Goal: Information Seeking & Learning: Learn about a topic

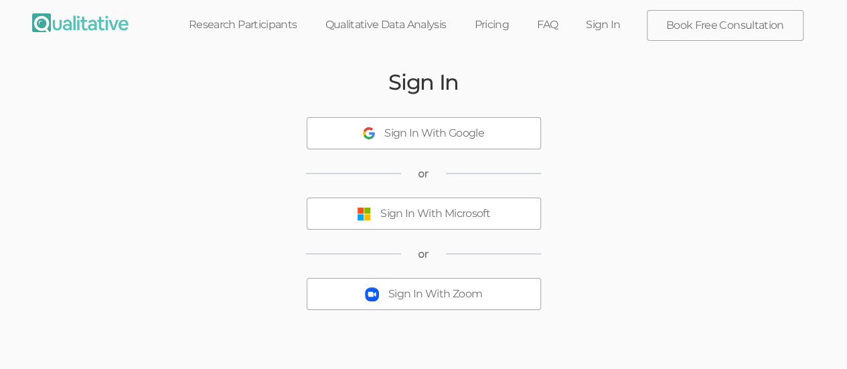
click at [487, 224] on button "Sign In With Microsoft" at bounding box center [423, 213] width 234 height 32
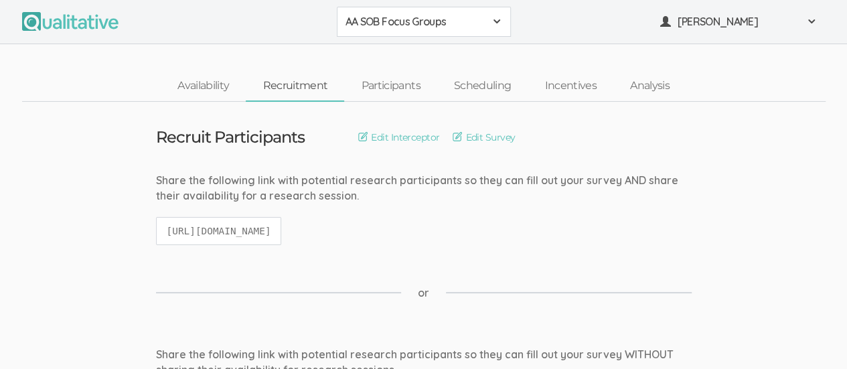
click at [493, 22] on span at bounding box center [496, 21] width 11 height 11
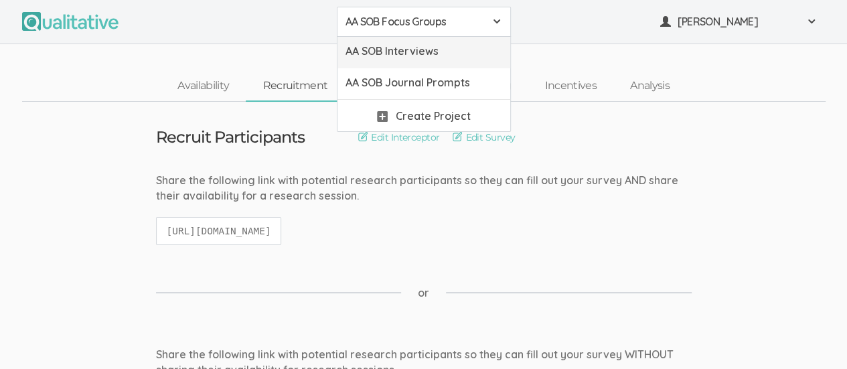
click at [454, 52] on span "AA SOB Interviews" at bounding box center [423, 50] width 157 height 15
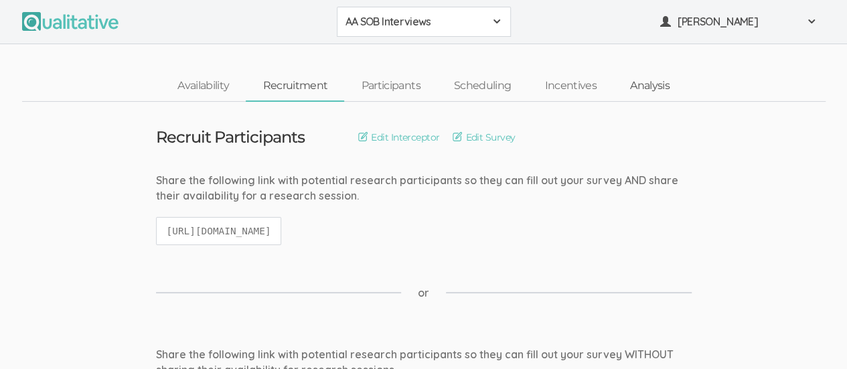
click at [655, 97] on link "Analysis" at bounding box center [649, 86] width 73 height 29
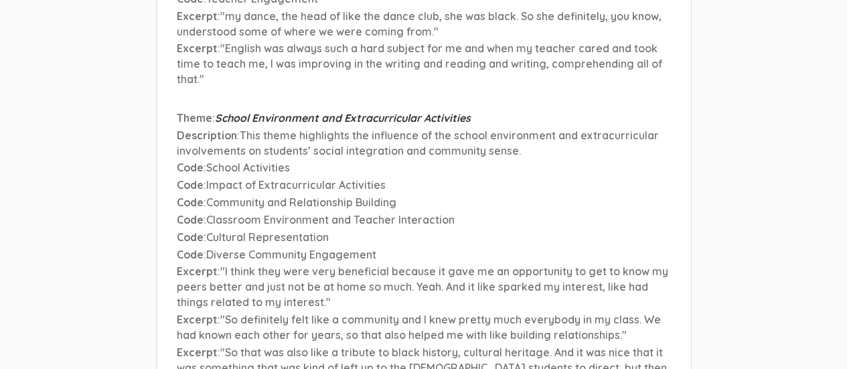
scroll to position [5364, 0]
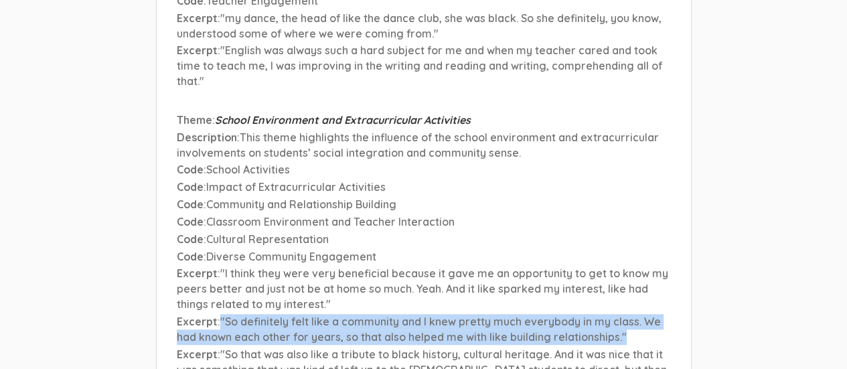
drag, startPoint x: 219, startPoint y: 226, endPoint x: 644, endPoint y: 244, distance: 424.7
click at [644, 314] on p "Excerpt : "So definitely felt like a community and I knew pretty much everybody…" at bounding box center [424, 329] width 494 height 31
copy span ""So definitely felt like a community and I knew pretty much everybody in my cla…"
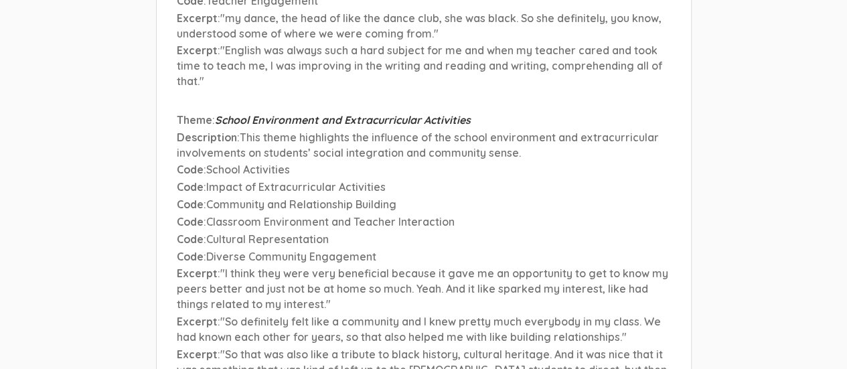
click at [451, 347] on span ""So that was also like a tribute to black history, cultural heritage. And it wa…" at bounding box center [422, 369] width 490 height 44
drag, startPoint x: 311, startPoint y: 228, endPoint x: 349, endPoint y: 225, distance: 39.0
click at [349, 315] on span ""So definitely felt like a community and I knew pretty much everybody in my cla…" at bounding box center [419, 329] width 484 height 29
drag, startPoint x: 292, startPoint y: 229, endPoint x: 228, endPoint y: 248, distance: 67.1
click at [228, 315] on span ""So definitely felt like a community and I knew pretty much everybody in my cla…" at bounding box center [419, 329] width 484 height 29
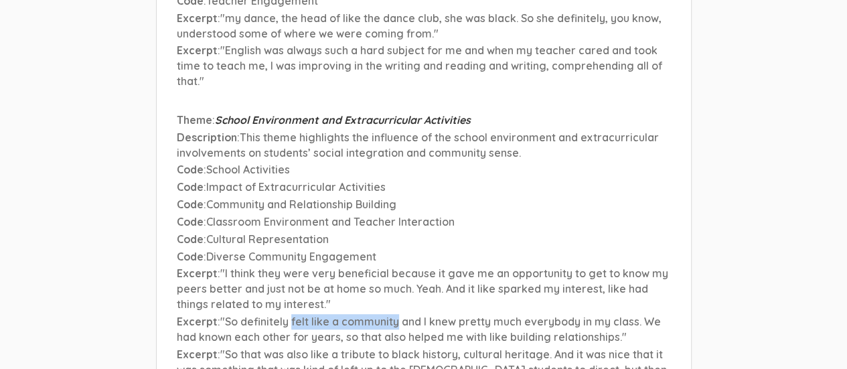
drag, startPoint x: 290, startPoint y: 228, endPoint x: 397, endPoint y: 226, distance: 106.4
click at [397, 315] on span ""So definitely felt like a community and I knew pretty much everybody in my cla…" at bounding box center [419, 329] width 484 height 29
copy span "felt like a community"
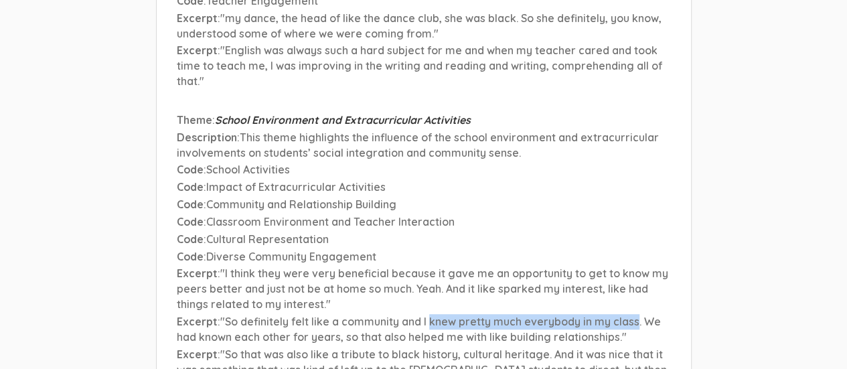
drag, startPoint x: 429, startPoint y: 228, endPoint x: 638, endPoint y: 232, distance: 208.8
click at [638, 315] on span ""So definitely felt like a community and I knew pretty much everybody in my cla…" at bounding box center [419, 329] width 484 height 29
copy span "knew pretty much everybody in my class"
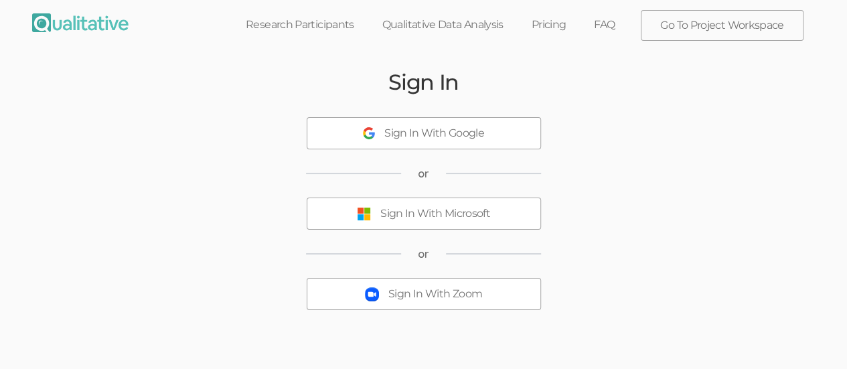
click at [482, 219] on div "Sign In With Microsoft" at bounding box center [435, 213] width 110 height 15
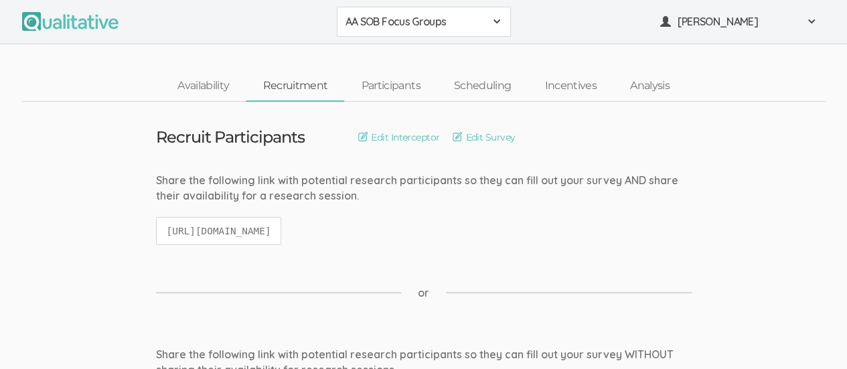
click at [497, 16] on span at bounding box center [496, 21] width 11 height 11
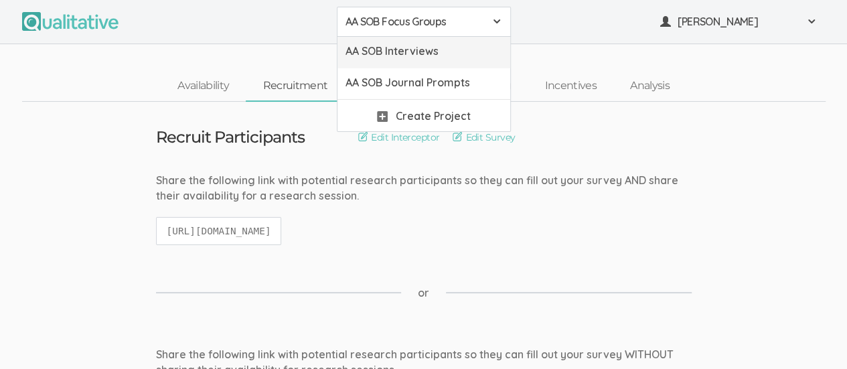
click at [456, 54] on span "AA SOB Interviews" at bounding box center [423, 50] width 157 height 15
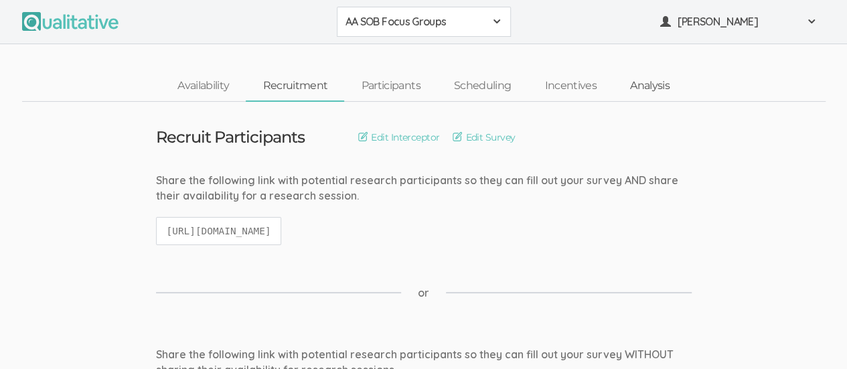
click at [663, 78] on link "Analysis" at bounding box center [649, 86] width 73 height 29
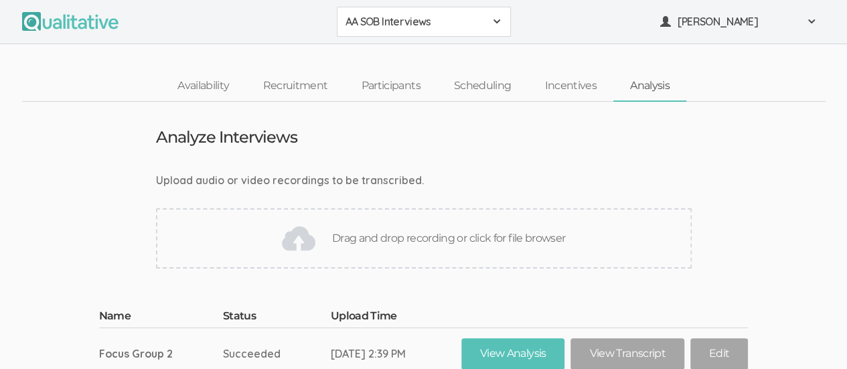
click at [501, 15] on div "AA SOB Interviews" at bounding box center [423, 21] width 157 height 15
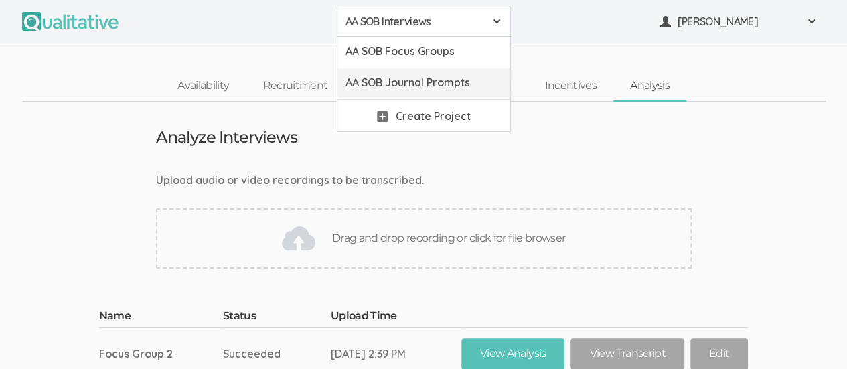
click at [465, 76] on span "AA SOB Journal Prompts" at bounding box center [423, 82] width 157 height 15
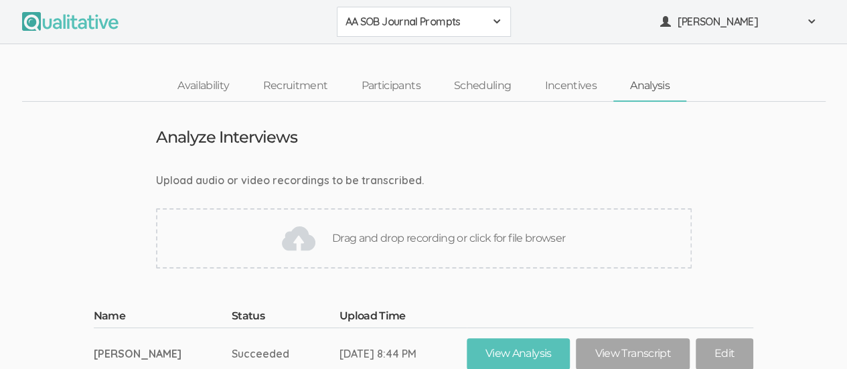
click at [499, 23] on span at bounding box center [496, 21] width 11 height 11
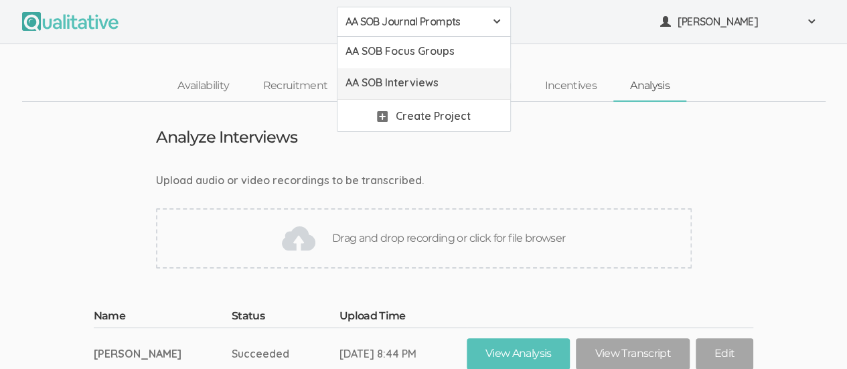
click at [441, 84] on span "AA SOB Interviews" at bounding box center [423, 82] width 157 height 15
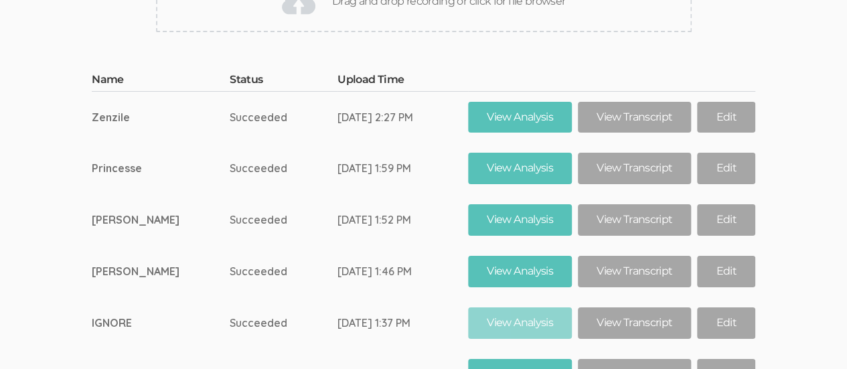
scroll to position [8275, 0]
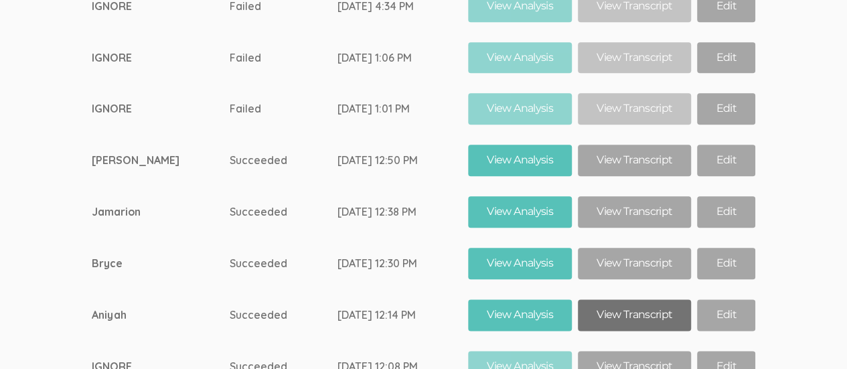
click at [639, 299] on link "View Transcript" at bounding box center [634, 314] width 113 height 31
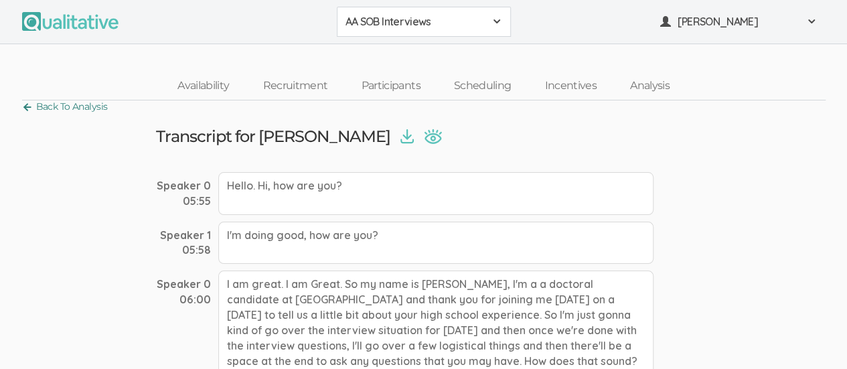
click at [29, 104] on link "Back To Analysis" at bounding box center [65, 107] width 86 height 18
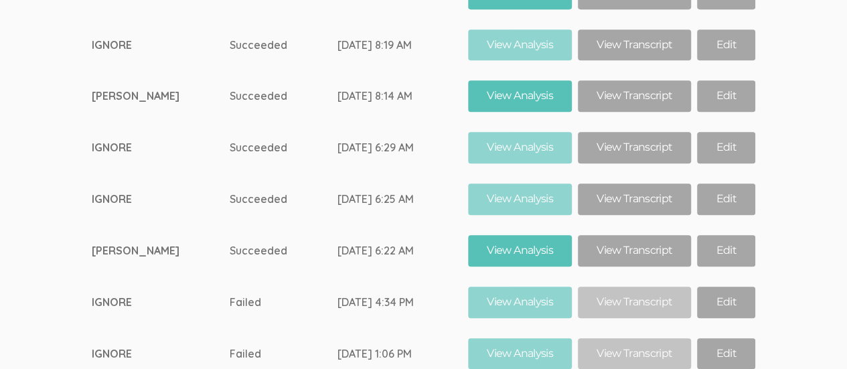
scroll to position [8275, 0]
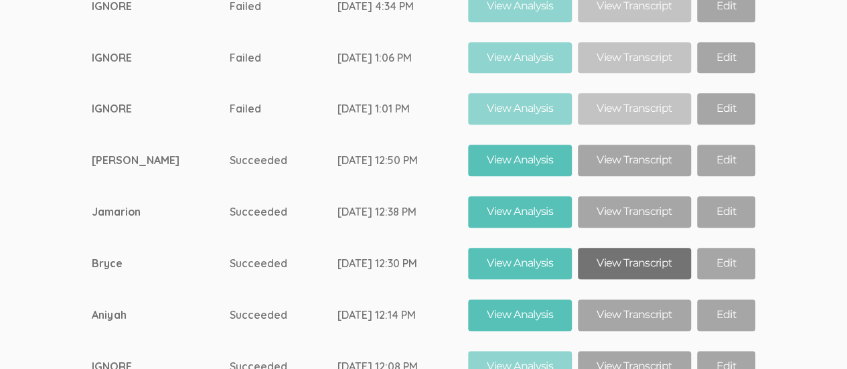
click at [644, 248] on link "View Transcript" at bounding box center [634, 263] width 113 height 31
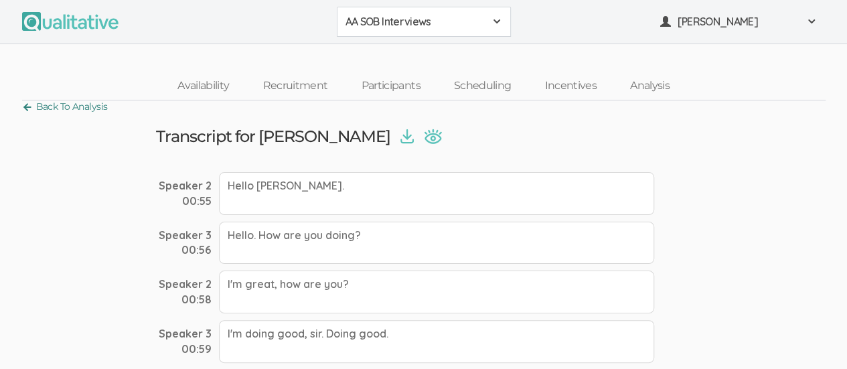
click at [31, 111] on link "Back To Analysis" at bounding box center [65, 107] width 86 height 18
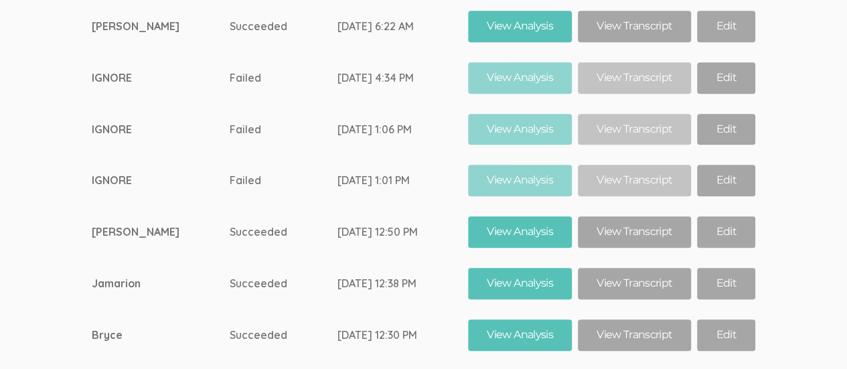
scroll to position [8202, 0]
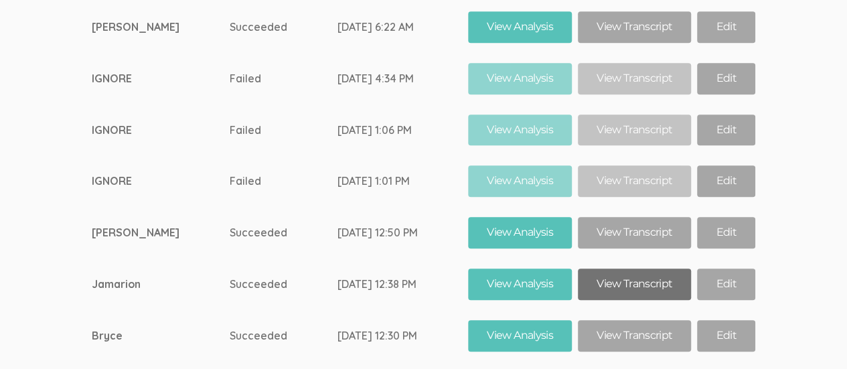
click at [626, 268] on link "View Transcript" at bounding box center [634, 283] width 113 height 31
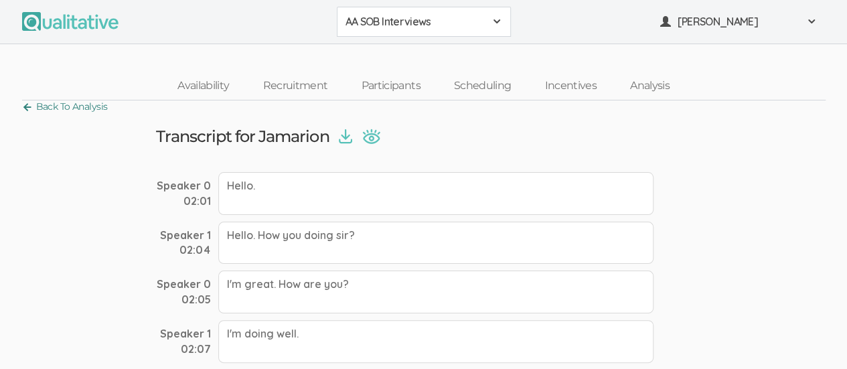
click at [29, 114] on link "Back To Analysis" at bounding box center [65, 107] width 86 height 18
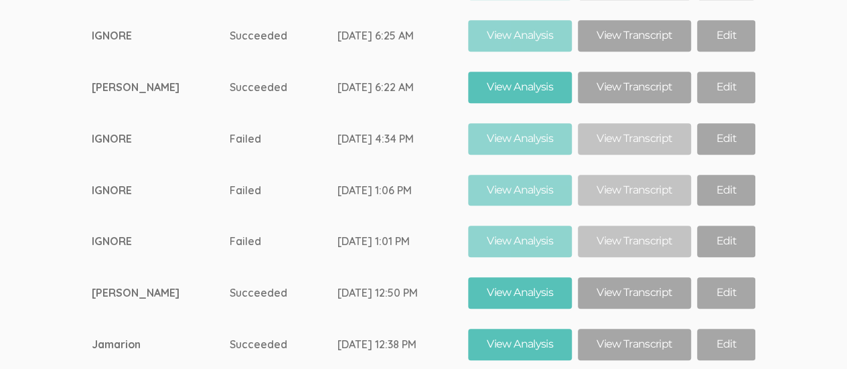
scroll to position [8143, 0]
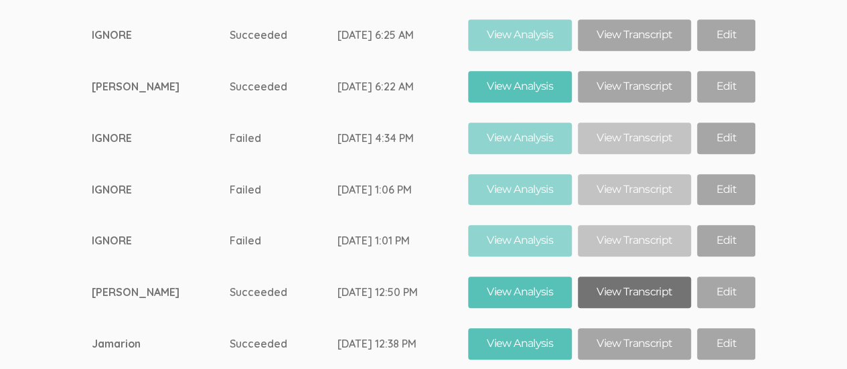
click at [634, 276] on link "View Transcript" at bounding box center [634, 291] width 113 height 31
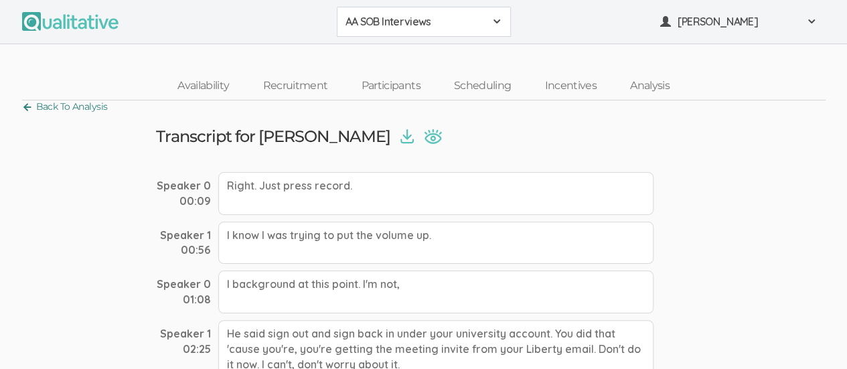
click at [22, 109] on link "Back To Analysis" at bounding box center [65, 107] width 86 height 18
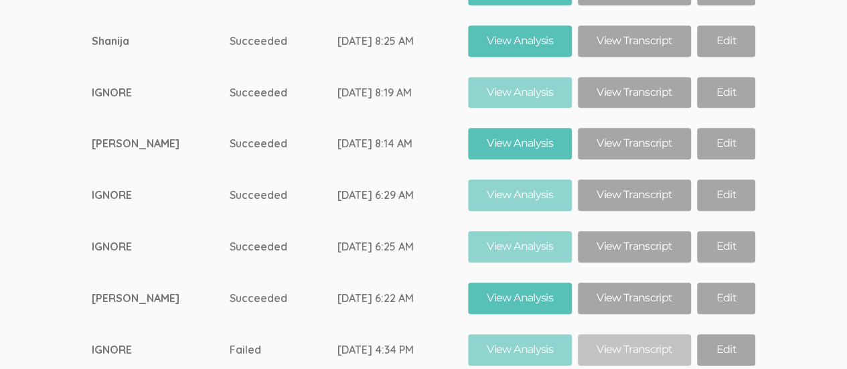
scroll to position [7930, 0]
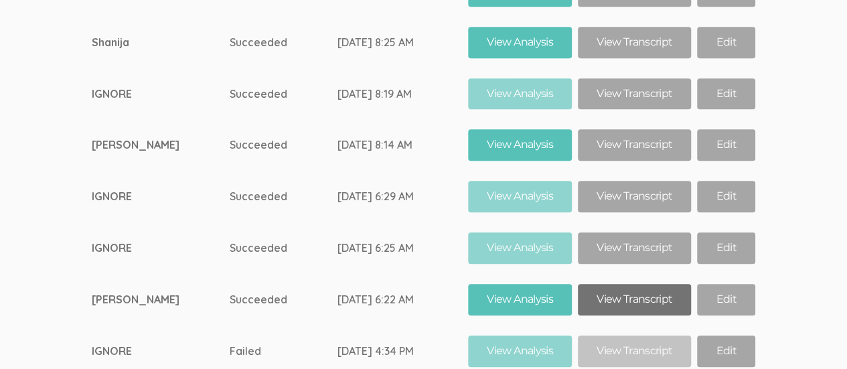
click at [628, 284] on link "View Transcript" at bounding box center [634, 299] width 113 height 31
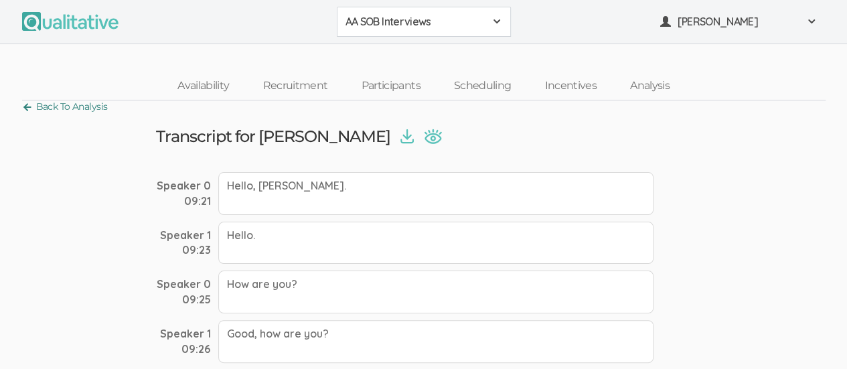
click at [30, 108] on link "Back To Analysis" at bounding box center [65, 107] width 86 height 18
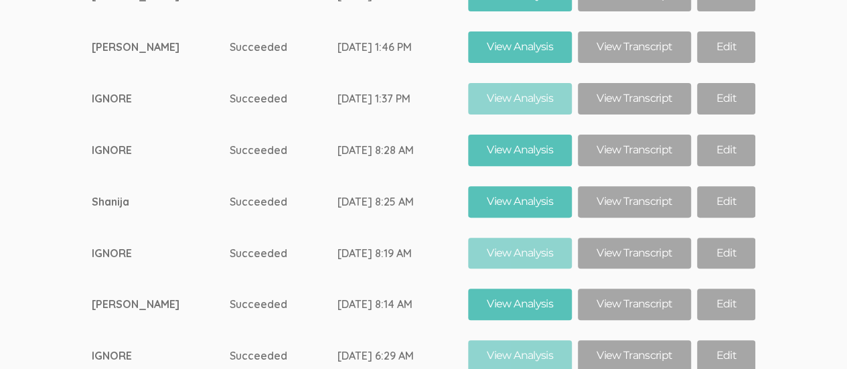
scroll to position [7769, 0]
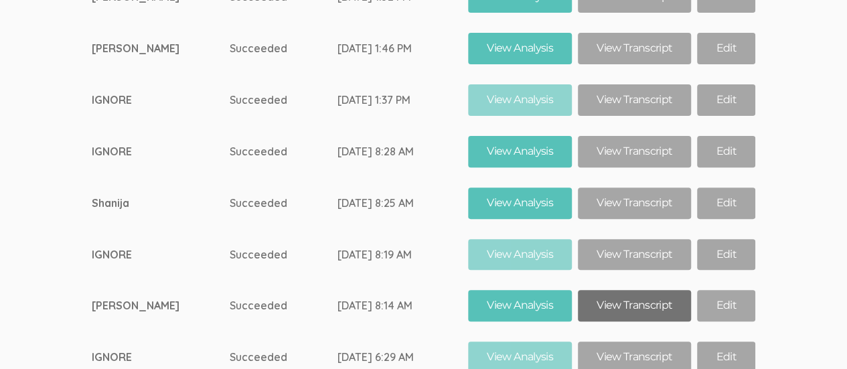
click at [622, 290] on link "View Transcript" at bounding box center [634, 305] width 113 height 31
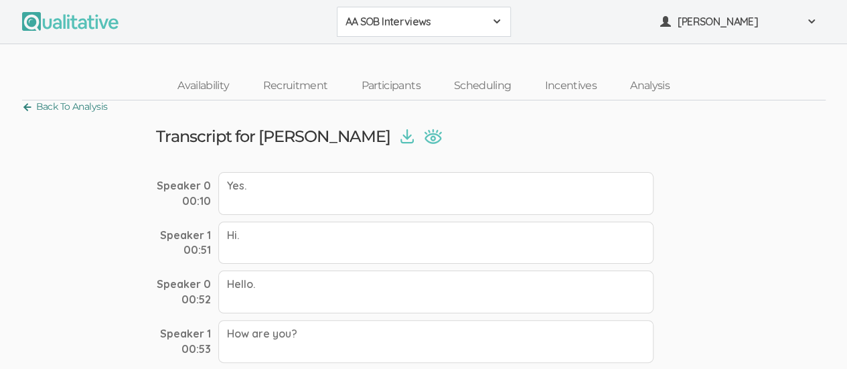
click at [29, 108] on link "Back To Analysis" at bounding box center [65, 107] width 86 height 18
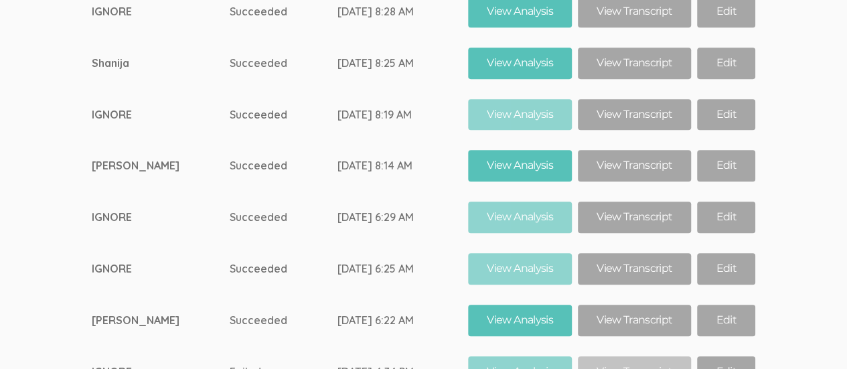
scroll to position [7909, 0]
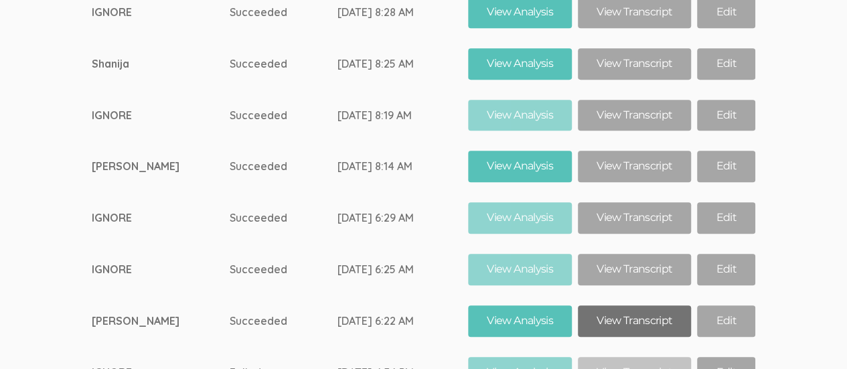
click at [630, 305] on link "View Transcript" at bounding box center [634, 320] width 113 height 31
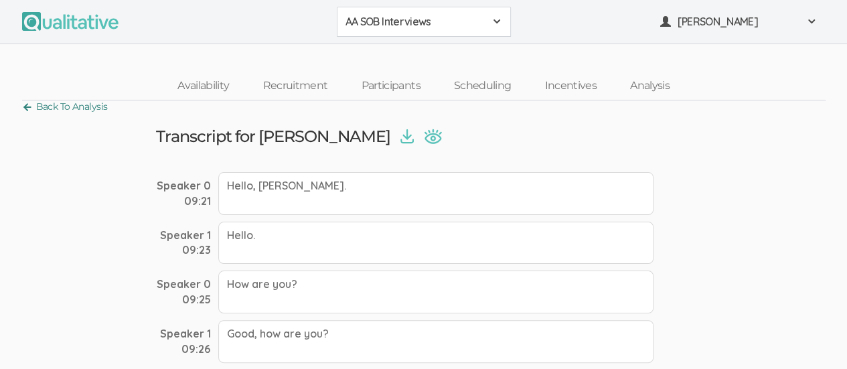
click at [29, 109] on link "Back To Analysis" at bounding box center [65, 107] width 86 height 18
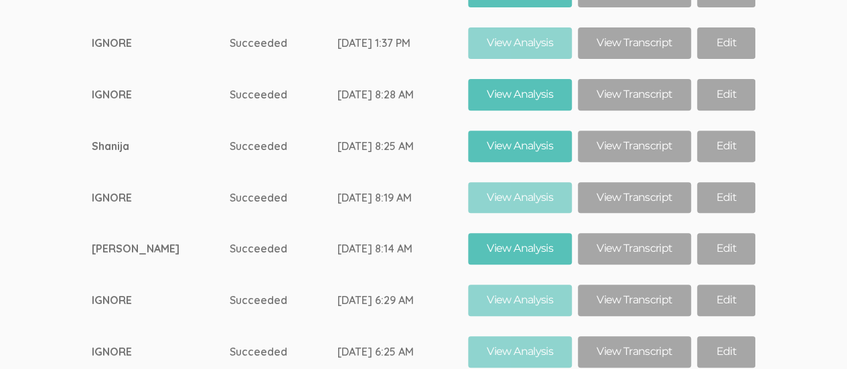
scroll to position [7822, 0]
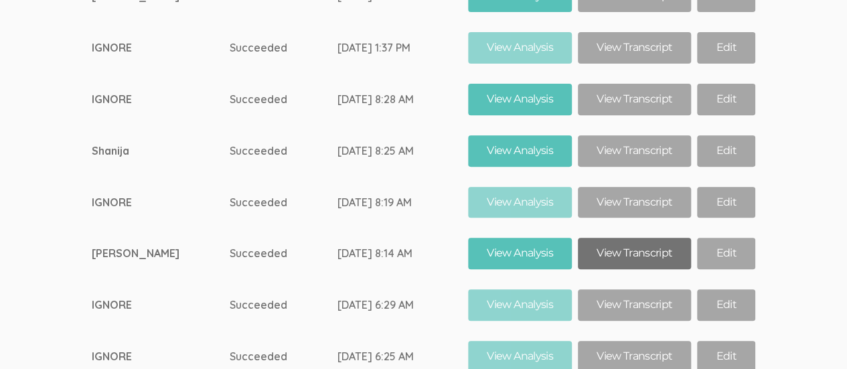
click at [629, 238] on link "View Transcript" at bounding box center [634, 253] width 113 height 31
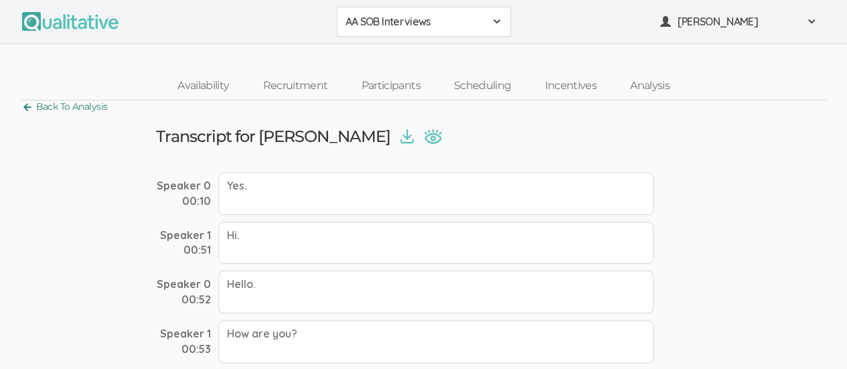
click at [28, 110] on link "Back To Analysis" at bounding box center [65, 107] width 86 height 18
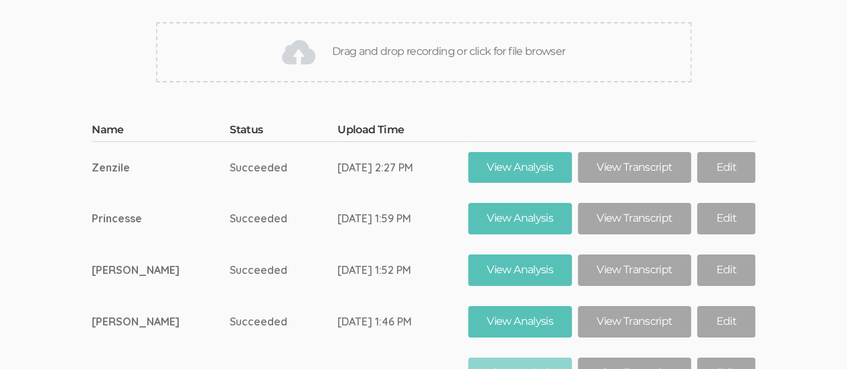
scroll to position [7495, 0]
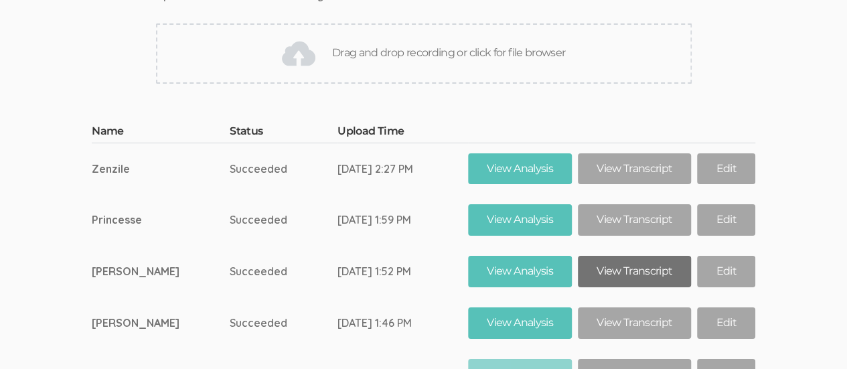
click at [620, 256] on link "View Transcript" at bounding box center [634, 271] width 113 height 31
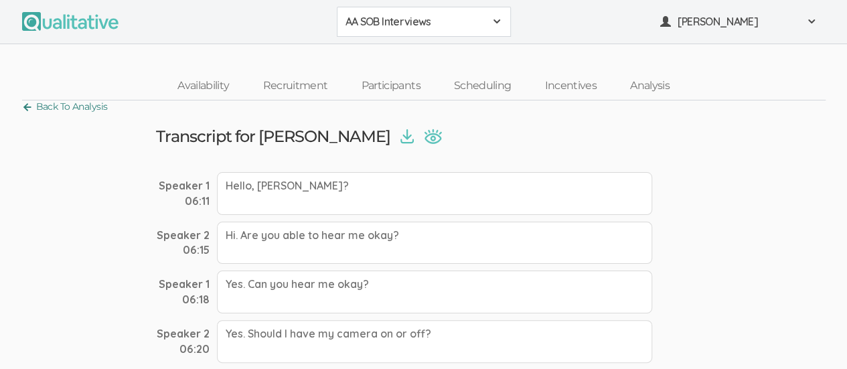
click at [30, 111] on link "Back To Analysis" at bounding box center [65, 107] width 86 height 18
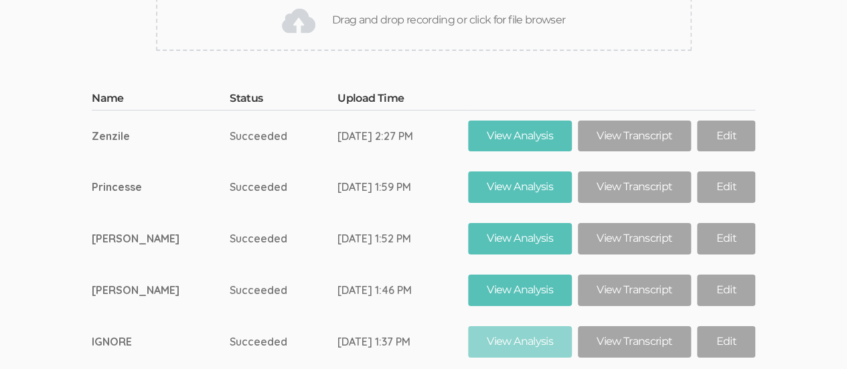
scroll to position [7526, 0]
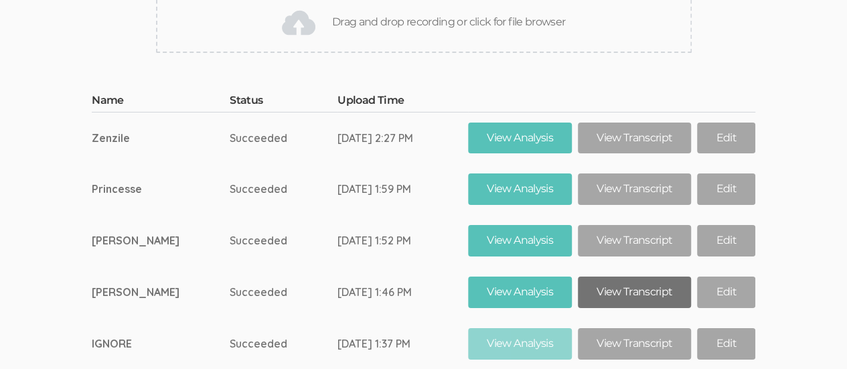
click at [617, 276] on link "View Transcript" at bounding box center [634, 291] width 113 height 31
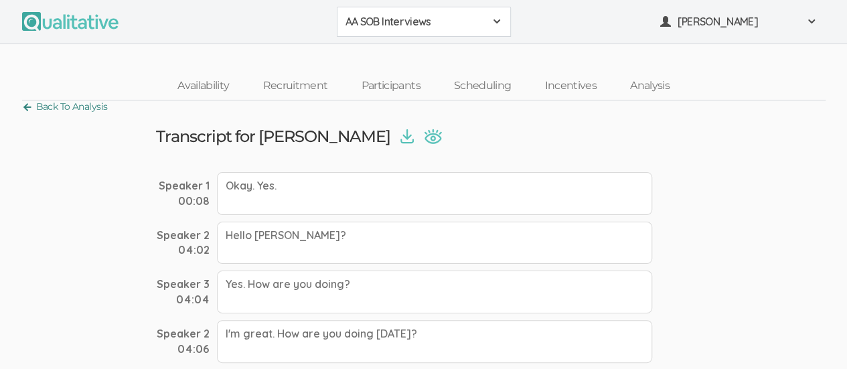
click at [28, 108] on link "Back To Analysis" at bounding box center [65, 107] width 86 height 18
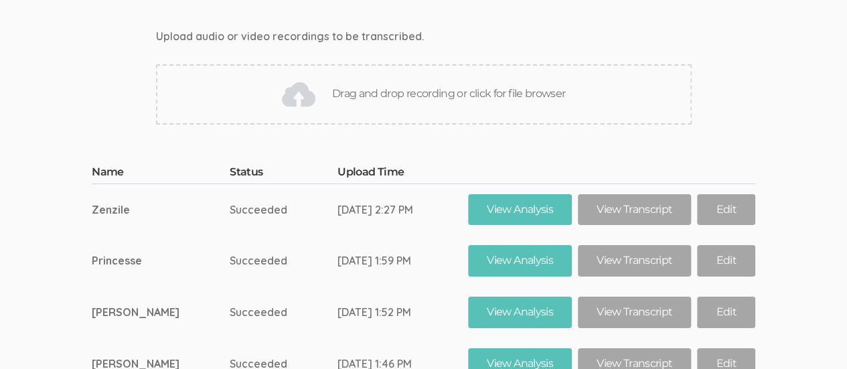
scroll to position [7455, 0]
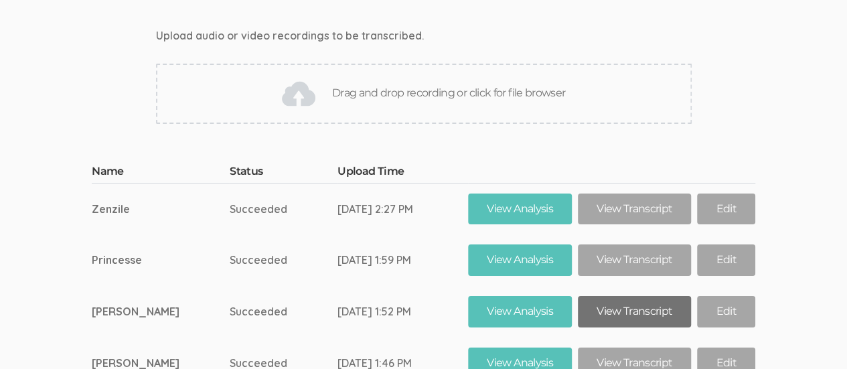
click at [620, 296] on link "View Transcript" at bounding box center [634, 311] width 113 height 31
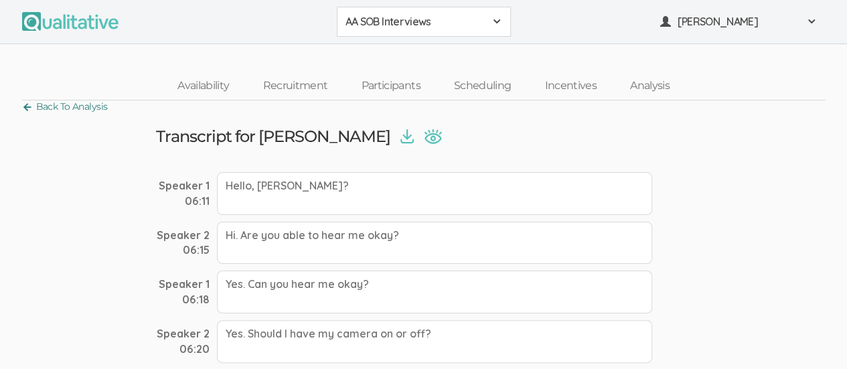
click at [26, 112] on link "Back To Analysis" at bounding box center [65, 107] width 86 height 18
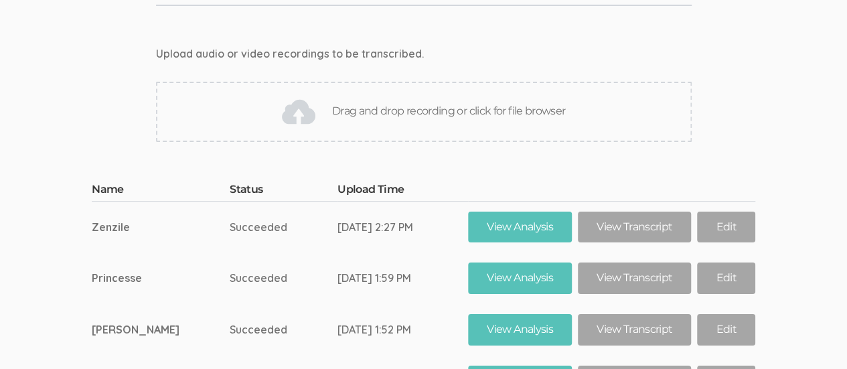
scroll to position [7436, 0]
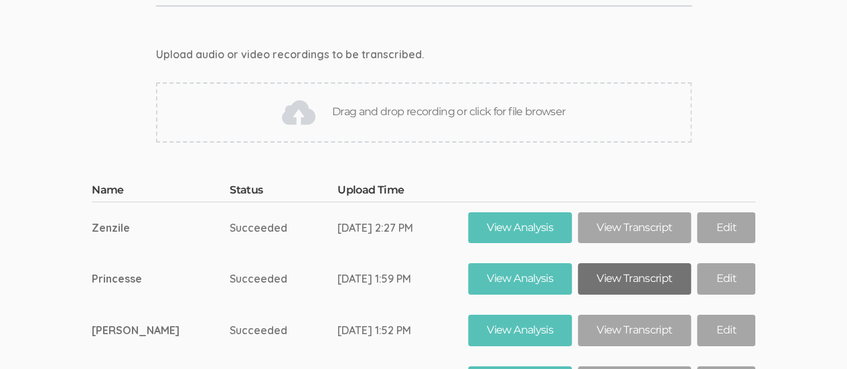
click at [626, 263] on link "View Transcript" at bounding box center [634, 278] width 113 height 31
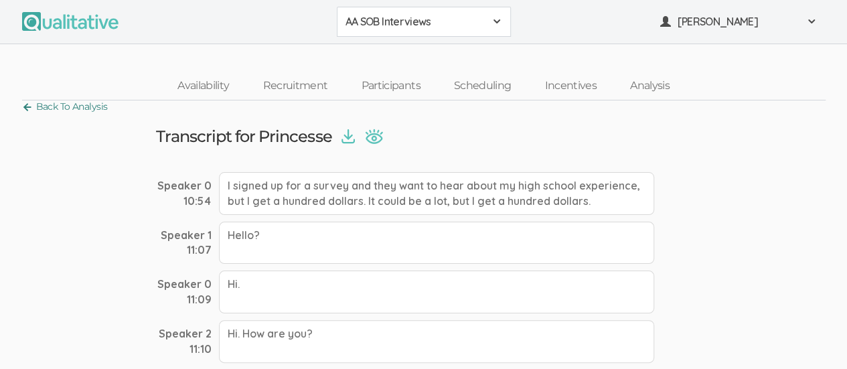
click at [26, 106] on link "Back To Analysis" at bounding box center [65, 107] width 86 height 18
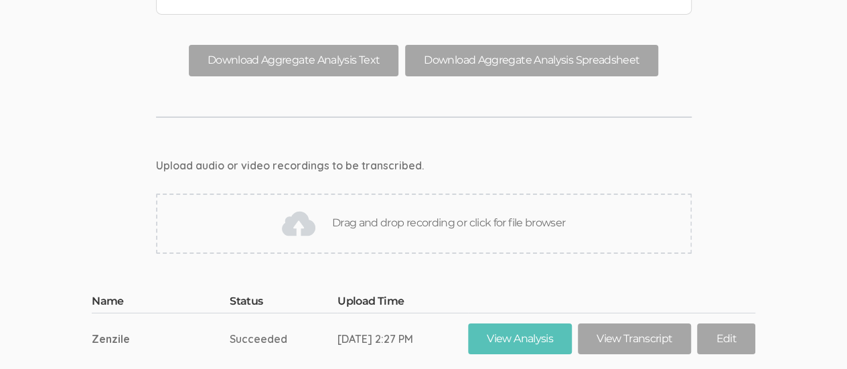
scroll to position [7326, 0]
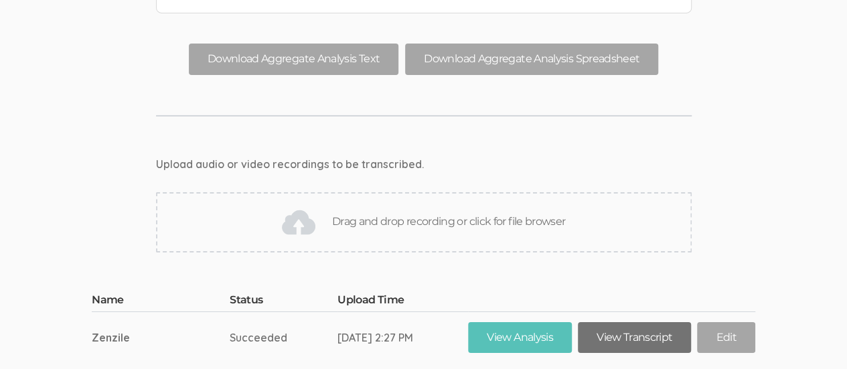
click at [625, 322] on link "View Transcript" at bounding box center [634, 337] width 113 height 31
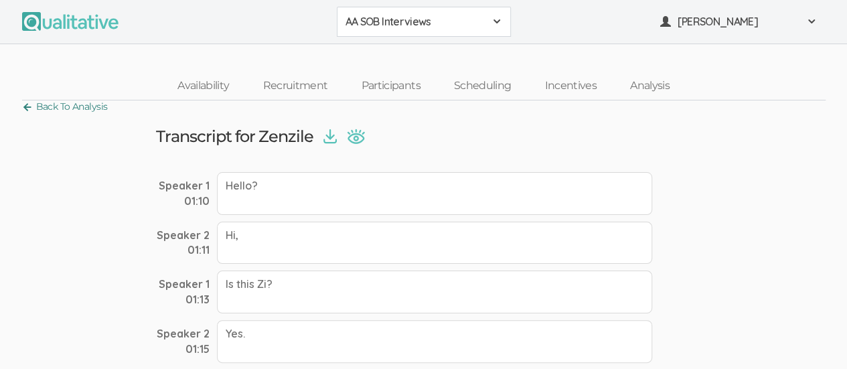
click at [31, 112] on link "Back To Analysis" at bounding box center [65, 107] width 86 height 18
